Goal: Navigation & Orientation: Find specific page/section

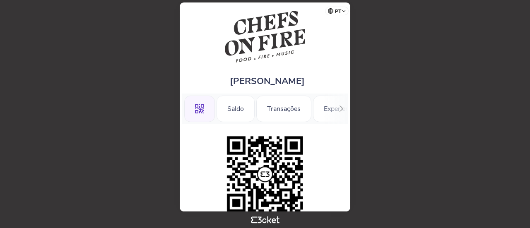
scroll to position [83, 0]
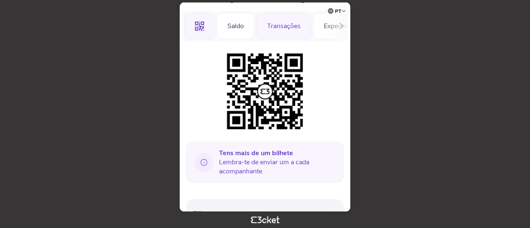
click at [284, 24] on div "Transações" at bounding box center [283, 26] width 55 height 26
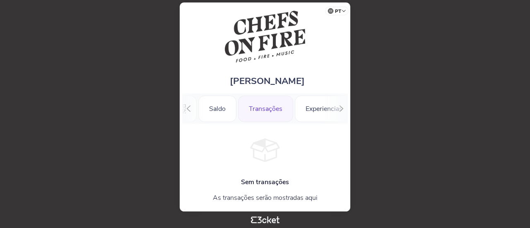
scroll to position [17, 0]
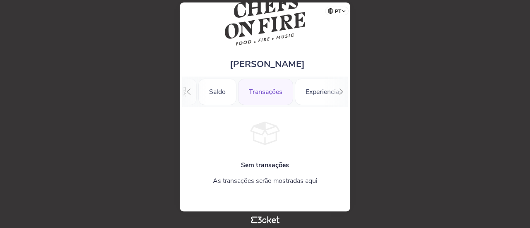
click at [330, 95] on div ".st0{fill-rule:evenodd;clip-rule:evenodd;} Saldo Transações Experiencias Inform…" at bounding box center [265, 92] width 166 height 30
click at [314, 89] on div "Experiencias" at bounding box center [324, 92] width 58 height 26
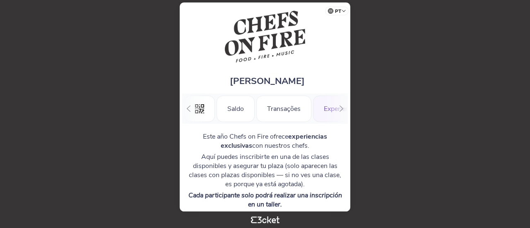
scroll to position [0, 76]
click at [209, 111] on div "Transações" at bounding box center [207, 109] width 55 height 26
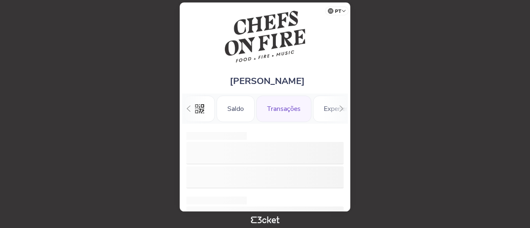
scroll to position [0, 18]
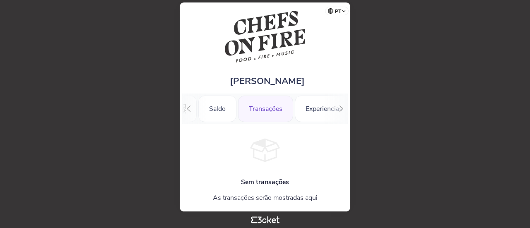
click at [190, 108] on icon at bounding box center [188, 109] width 6 height 6
click at [213, 106] on div ".st0{fill-rule:evenodd;clip-rule:evenodd;}" at bounding box center [199, 109] width 31 height 26
